Goal: Information Seeking & Learning: Find specific fact

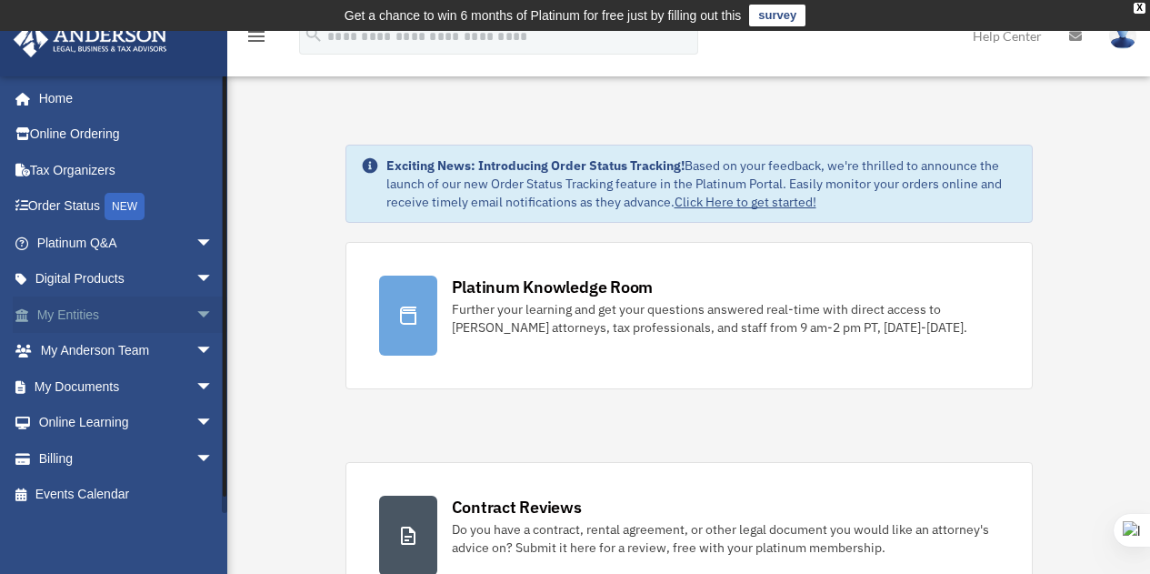
click at [113, 316] on link "My Entities arrow_drop_down" at bounding box center [127, 314] width 228 height 36
click at [200, 309] on span "arrow_drop_down" at bounding box center [214, 314] width 36 height 37
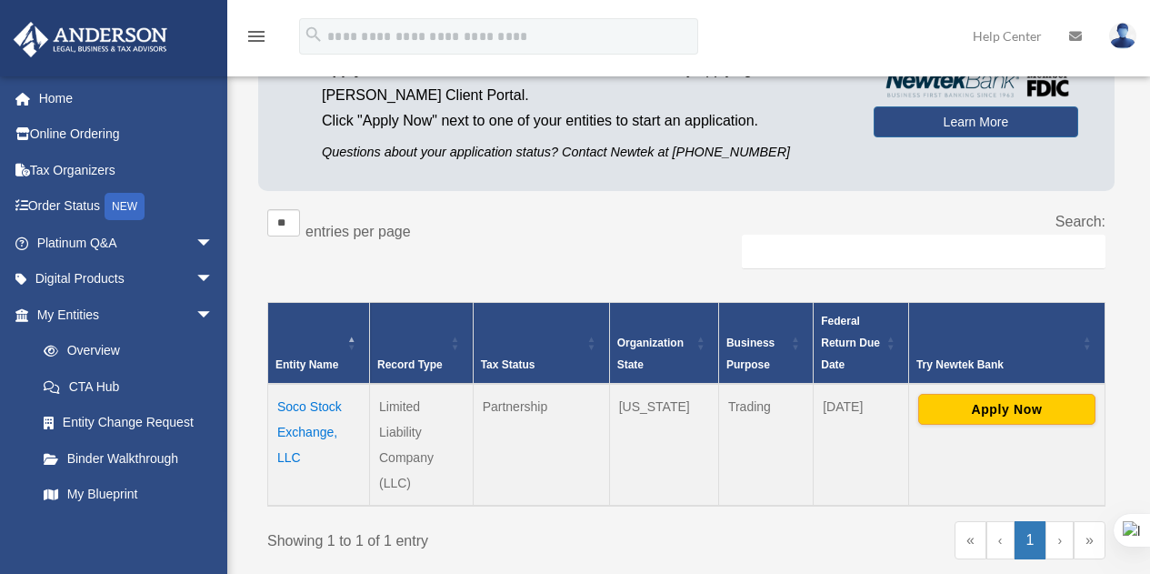
scroll to position [213, 0]
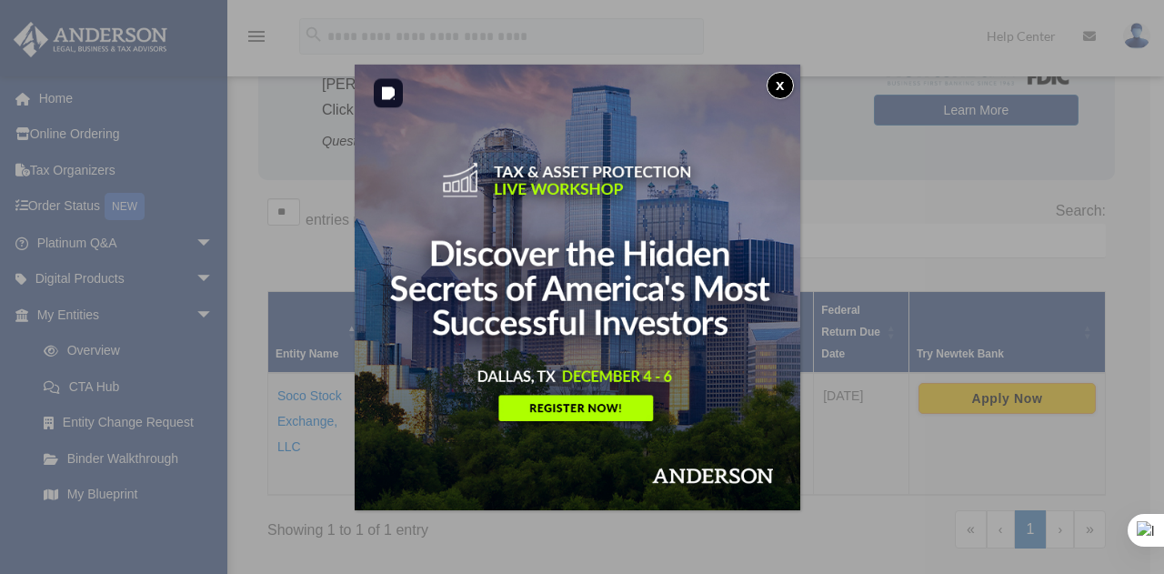
click at [787, 68] on img at bounding box center [578, 288] width 446 height 446
click at [784, 75] on button "x" at bounding box center [780, 85] width 27 height 27
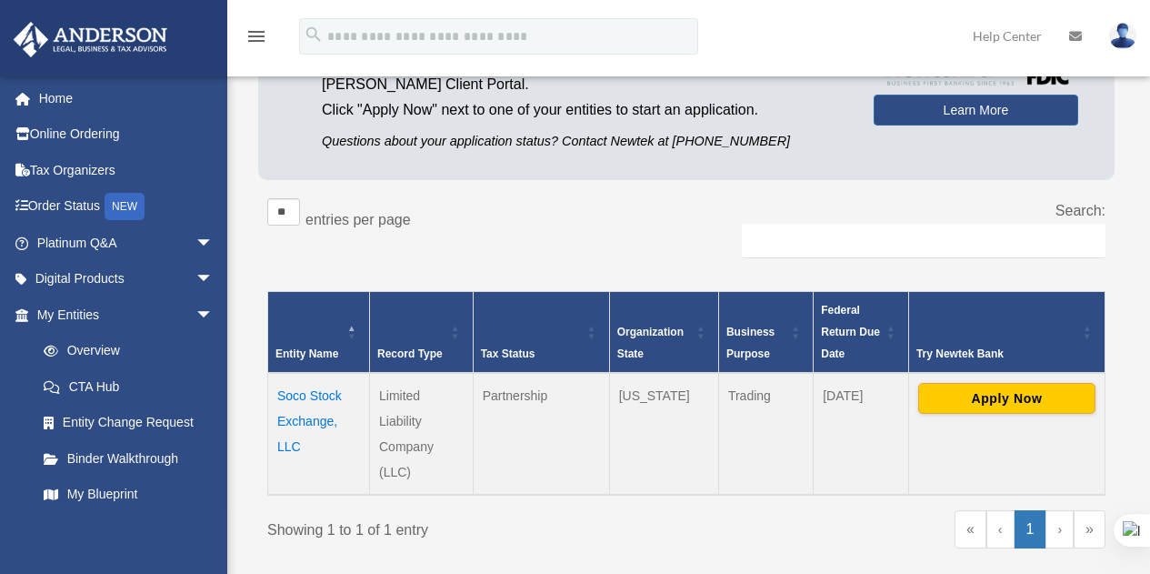
click at [317, 416] on td "Soco Stock Exchange, LLC" at bounding box center [319, 434] width 102 height 122
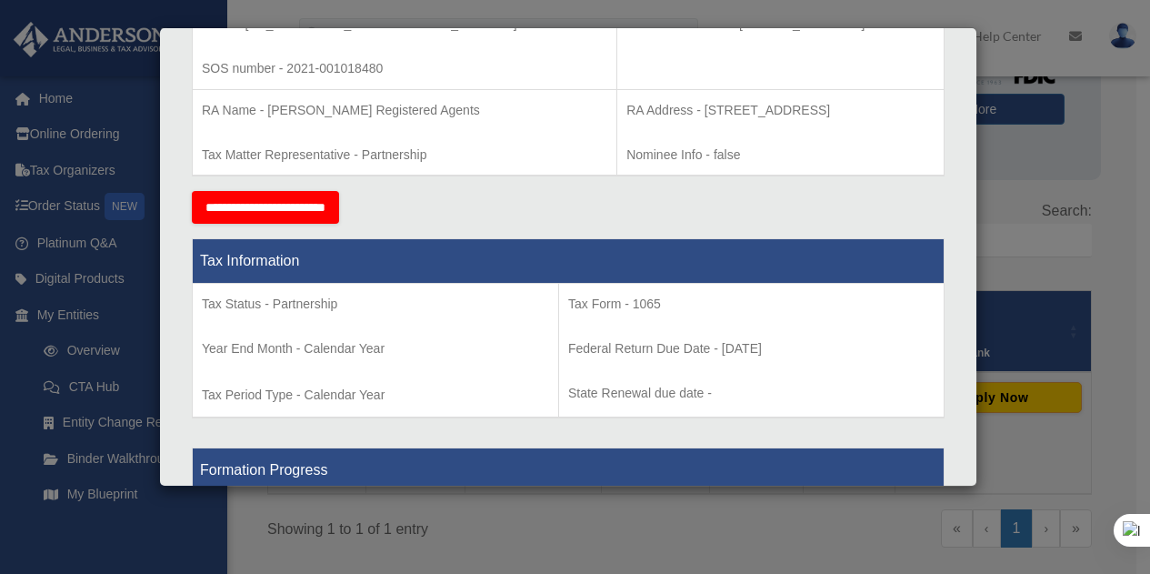
scroll to position [371, 0]
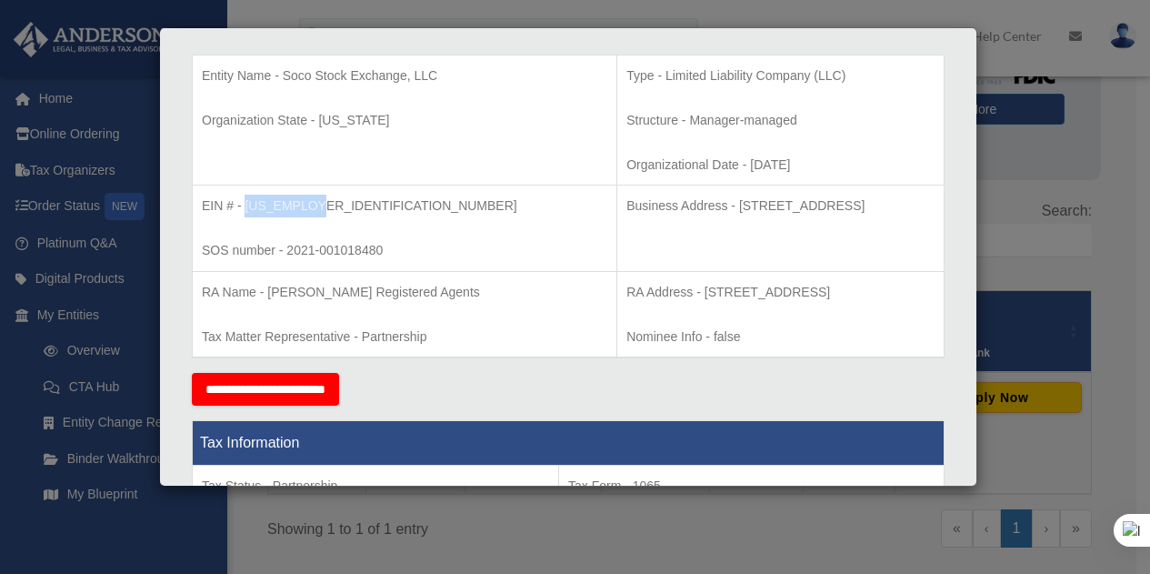
drag, startPoint x: 317, startPoint y: 201, endPoint x: 246, endPoint y: 203, distance: 71.0
click at [246, 203] on p "EIN # - [US_EMPLOYER_IDENTIFICATION_NUMBER]" at bounding box center [405, 206] width 406 height 23
copy p "[US_EMPLOYER_IDENTIFICATION_NUMBER]"
click at [1055, 259] on div "Details × Articles Sent Organizational Date" at bounding box center [575, 287] width 1150 height 574
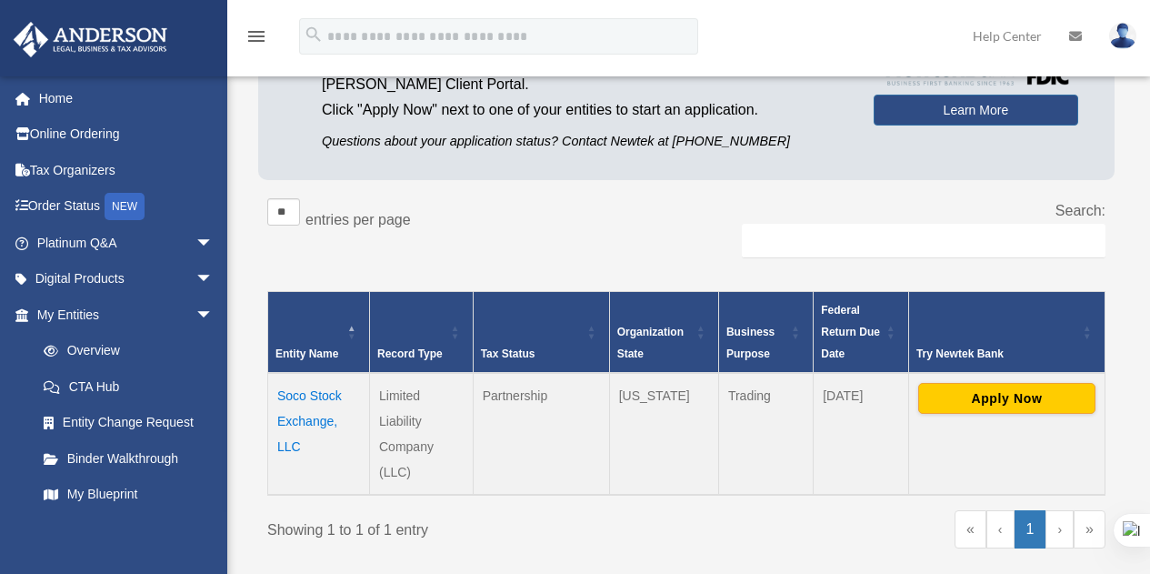
click at [297, 417] on td "Soco Stock Exchange, LLC" at bounding box center [319, 434] width 102 height 122
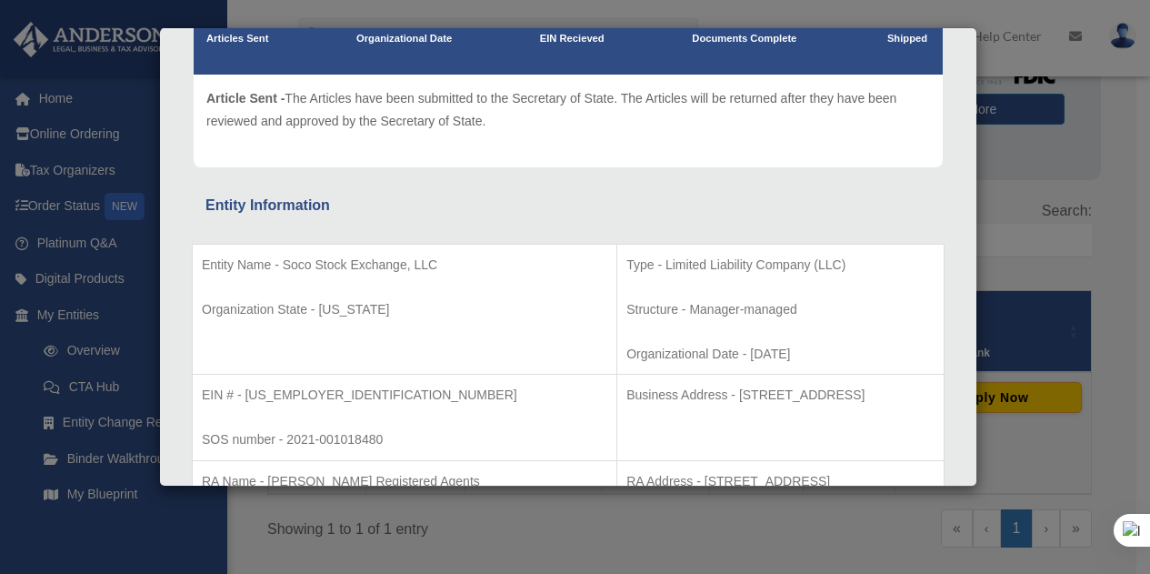
scroll to position [273, 0]
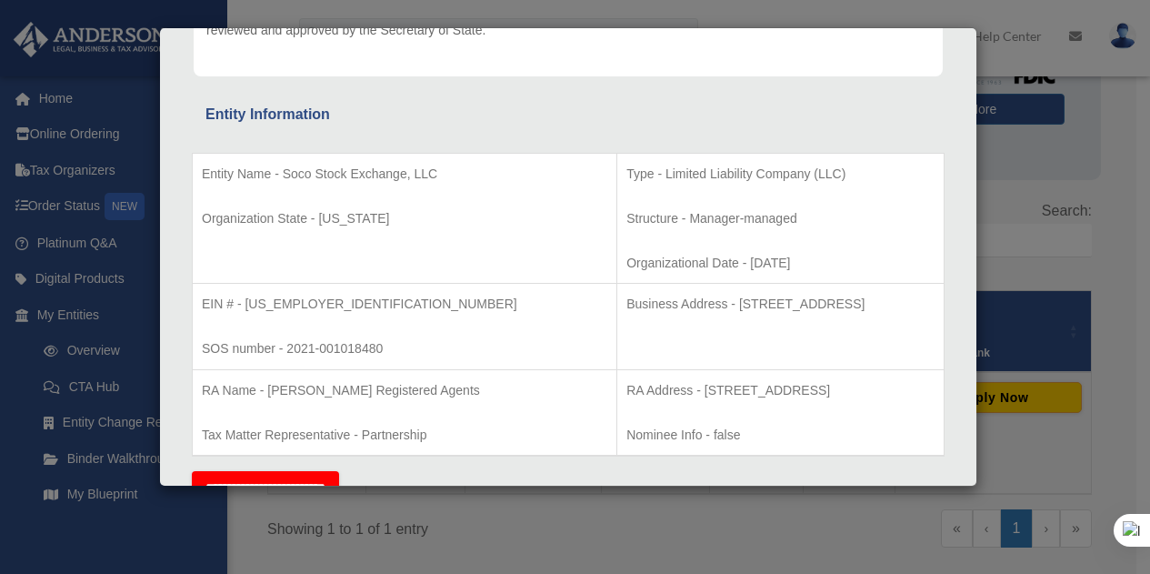
drag, startPoint x: 601, startPoint y: 305, endPoint x: 829, endPoint y: 294, distance: 228.5
click at [829, 294] on p "Business Address - [STREET_ADDRESS]" at bounding box center [781, 304] width 308 height 23
copy p "[STREET_ADDRESS]"
click at [1058, 259] on div "Details × Articles Sent Organizational Date" at bounding box center [575, 287] width 1150 height 574
